Goal: Task Accomplishment & Management: Manage account settings

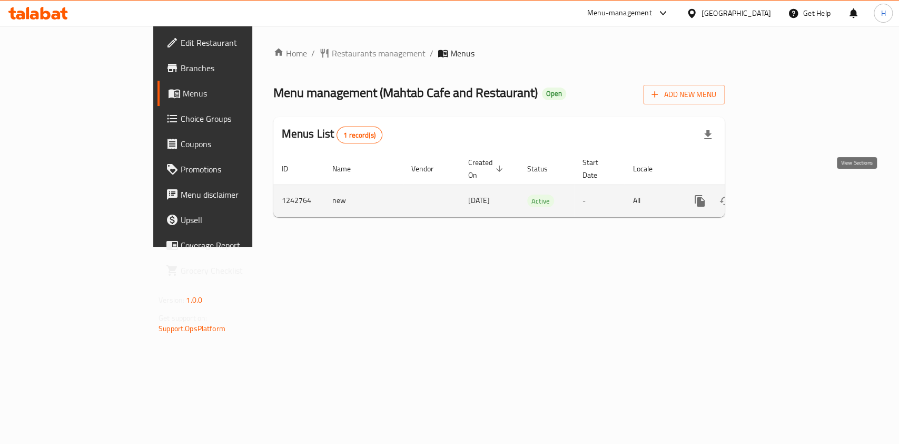
click at [789, 188] on link "enhanced table" at bounding box center [775, 200] width 25 height 25
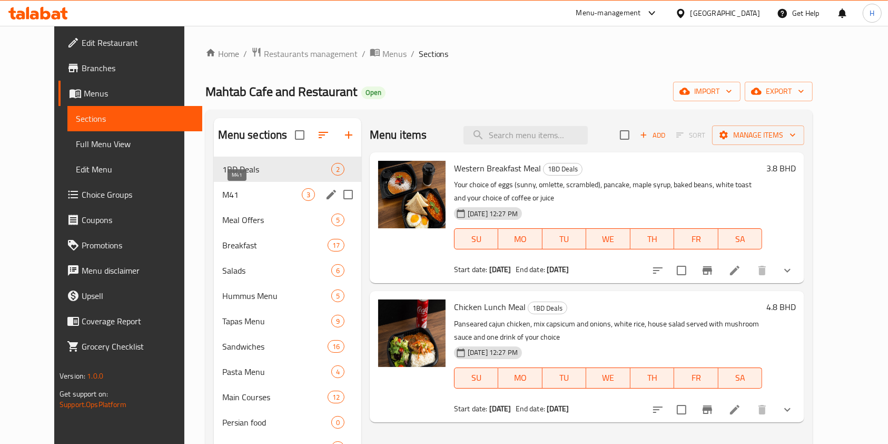
click at [222, 196] on span "M41" at bounding box center [262, 194] width 80 height 13
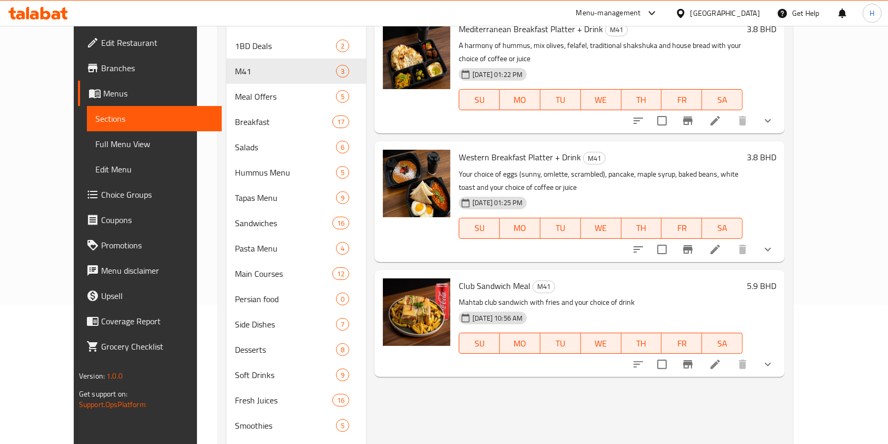
scroll to position [140, 0]
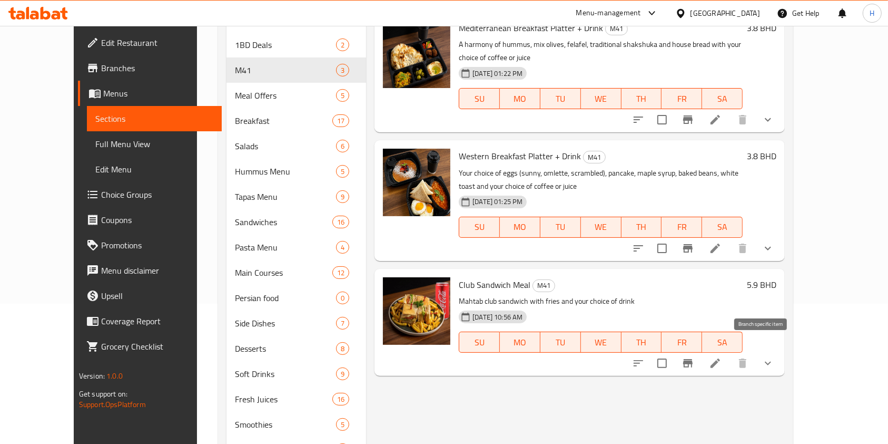
click at [694, 357] on icon "Branch-specific-item" at bounding box center [688, 363] width 13 height 13
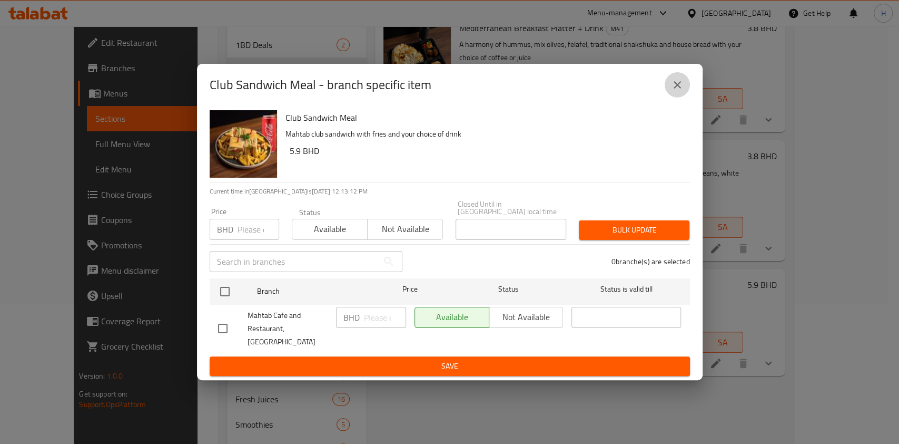
click at [679, 83] on icon "close" at bounding box center [677, 84] width 13 height 13
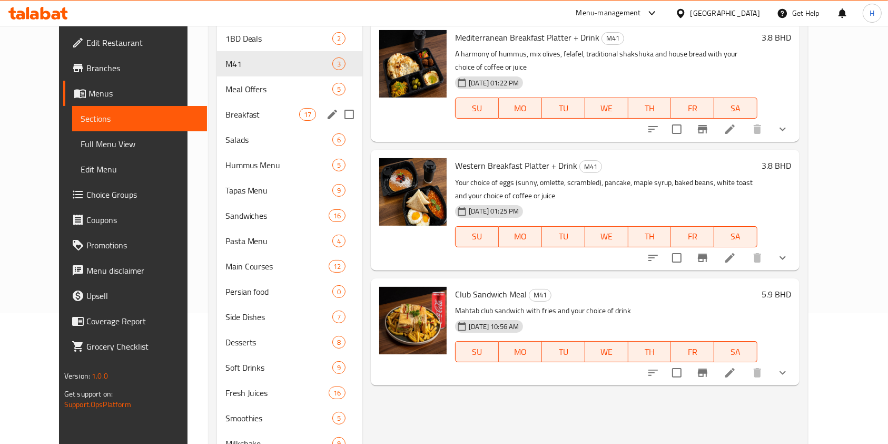
scroll to position [0, 0]
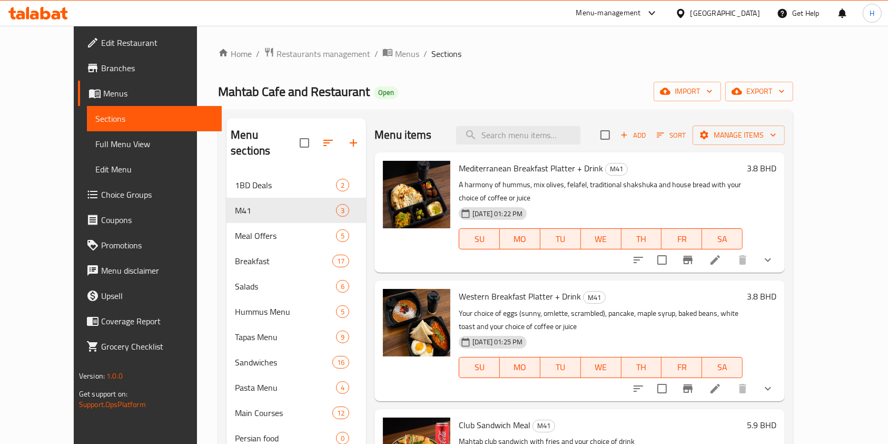
click at [55, 7] on icon at bounding box center [38, 13] width 60 height 13
